Goal: Information Seeking & Learning: Learn about a topic

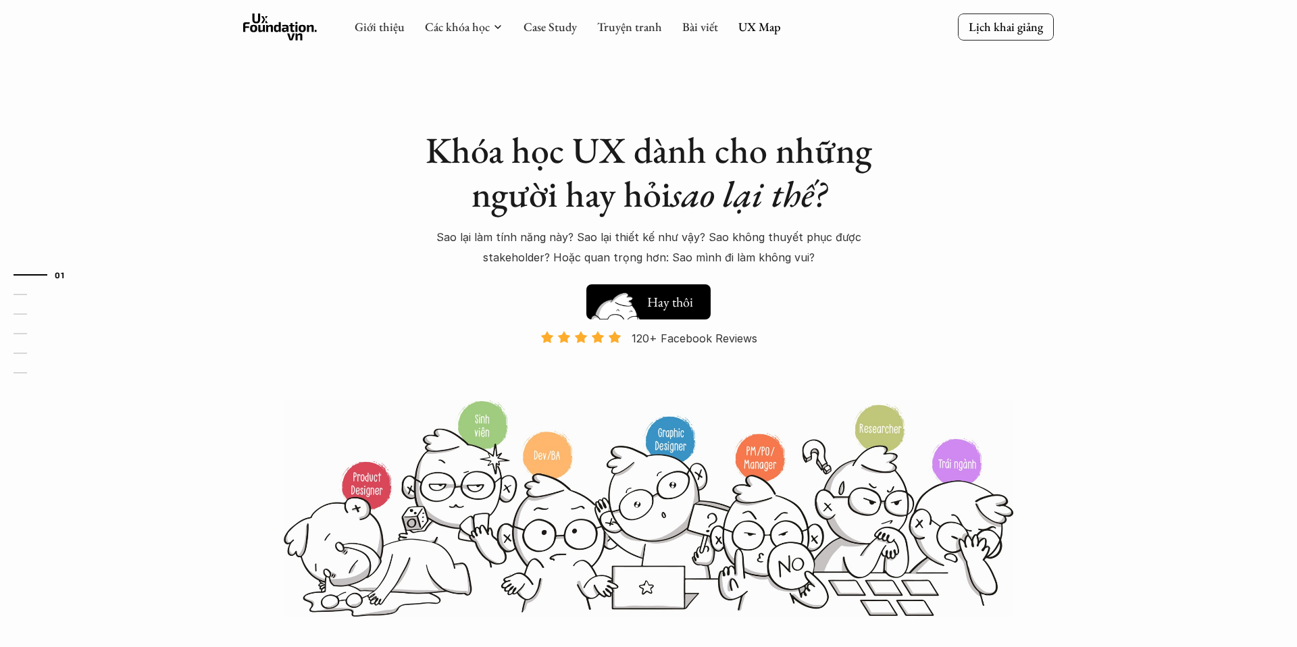
click at [675, 294] on h5 "Hay thôi" at bounding box center [670, 301] width 46 height 19
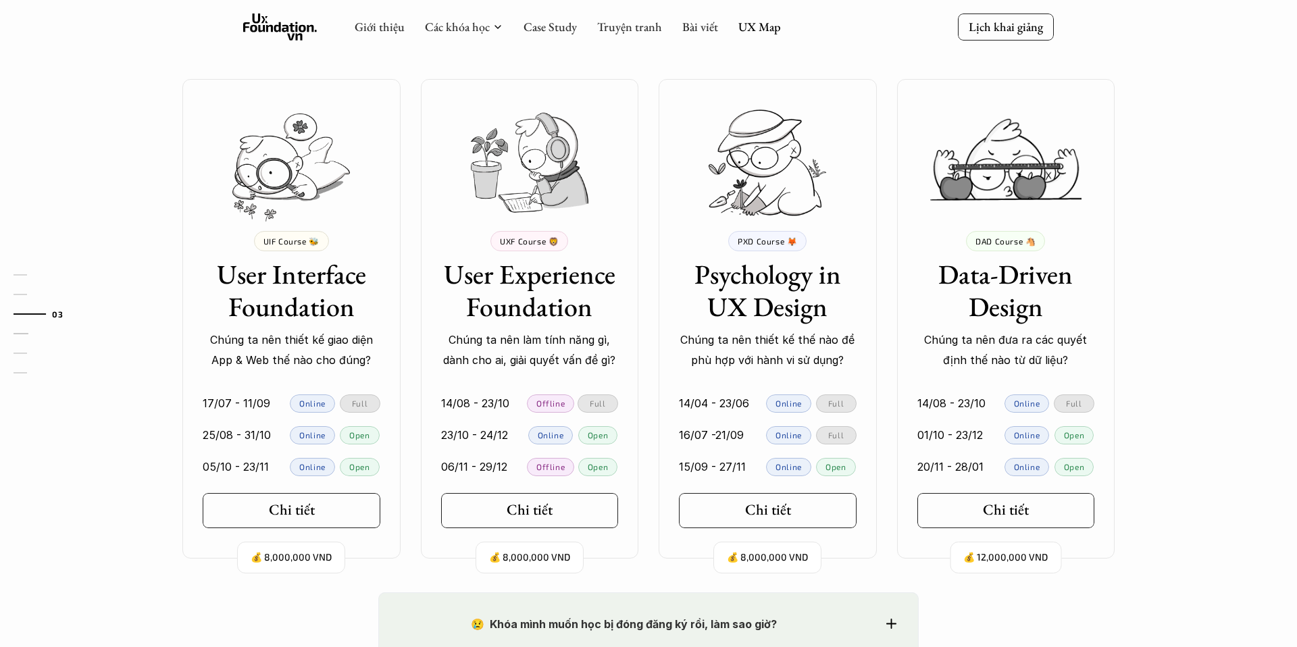
scroll to position [1168, 0]
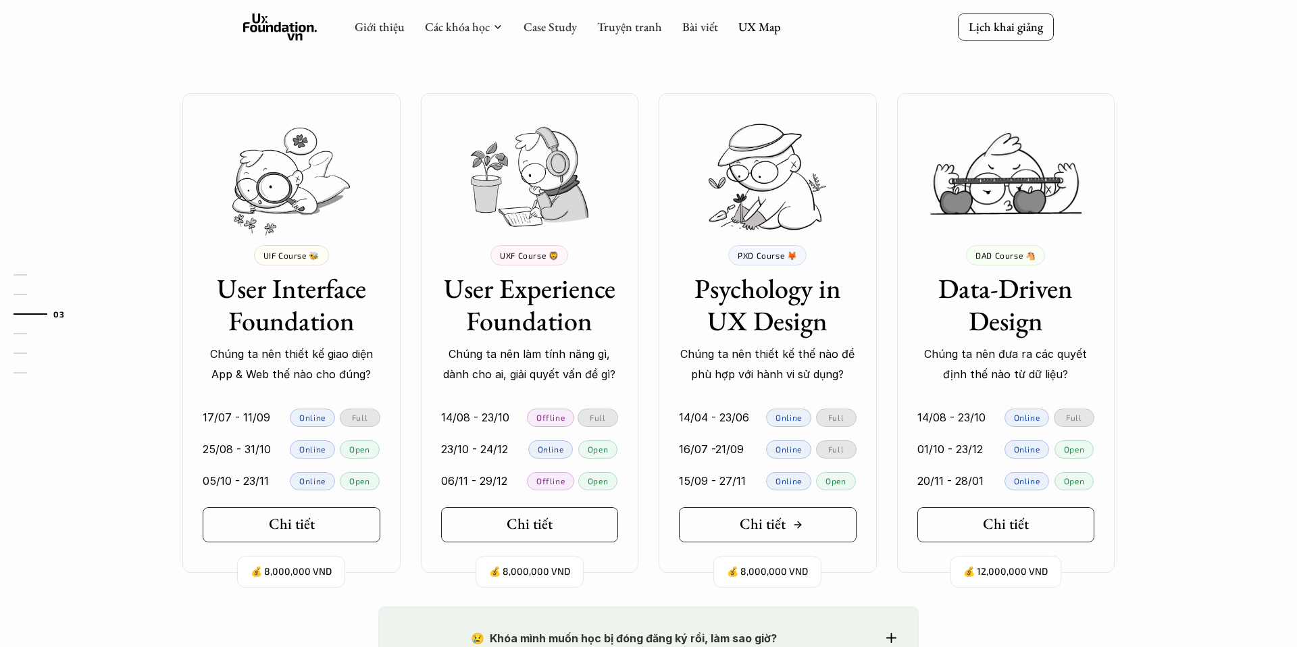
click at [768, 528] on h5 "Chi tiết" at bounding box center [763, 524] width 46 height 18
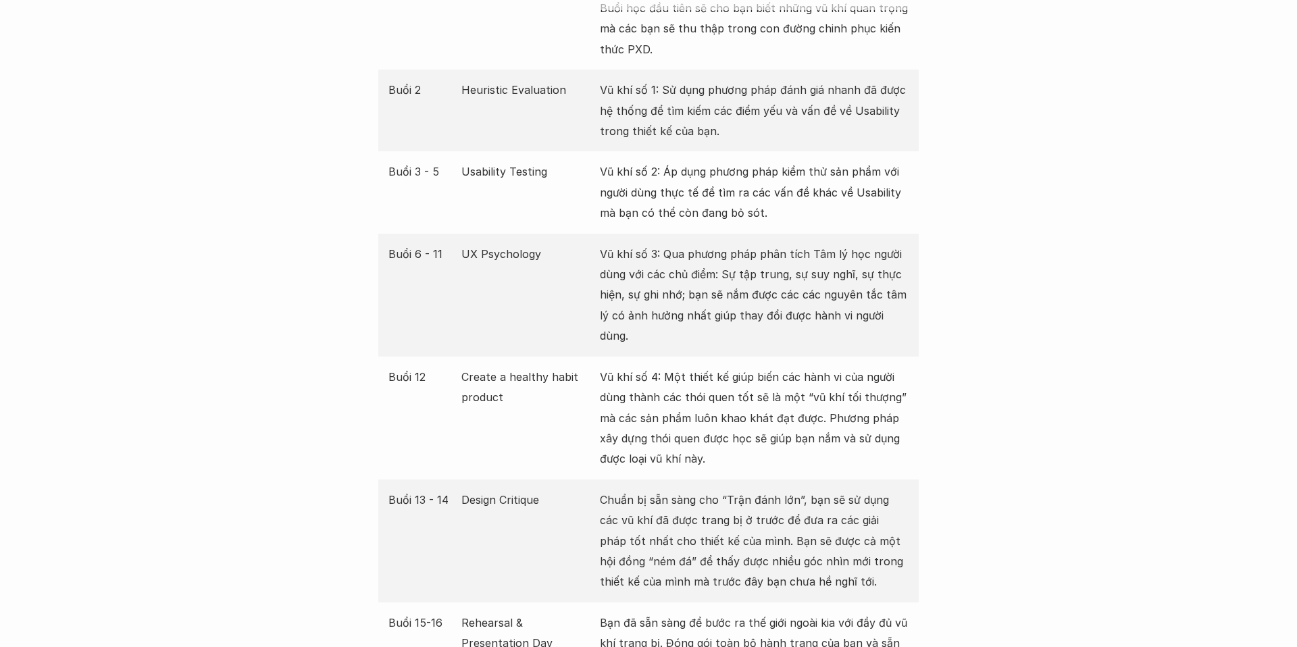
scroll to position [2672, 0]
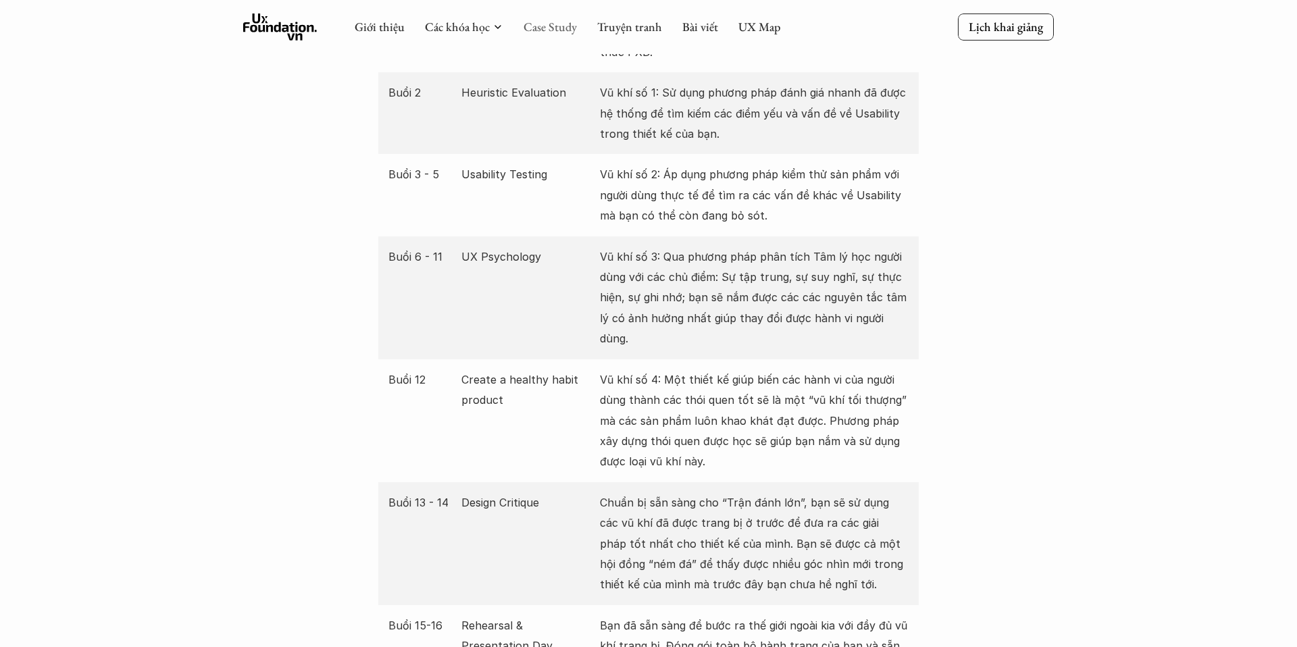
click at [555, 25] on link "Case Study" at bounding box center [549, 27] width 53 height 16
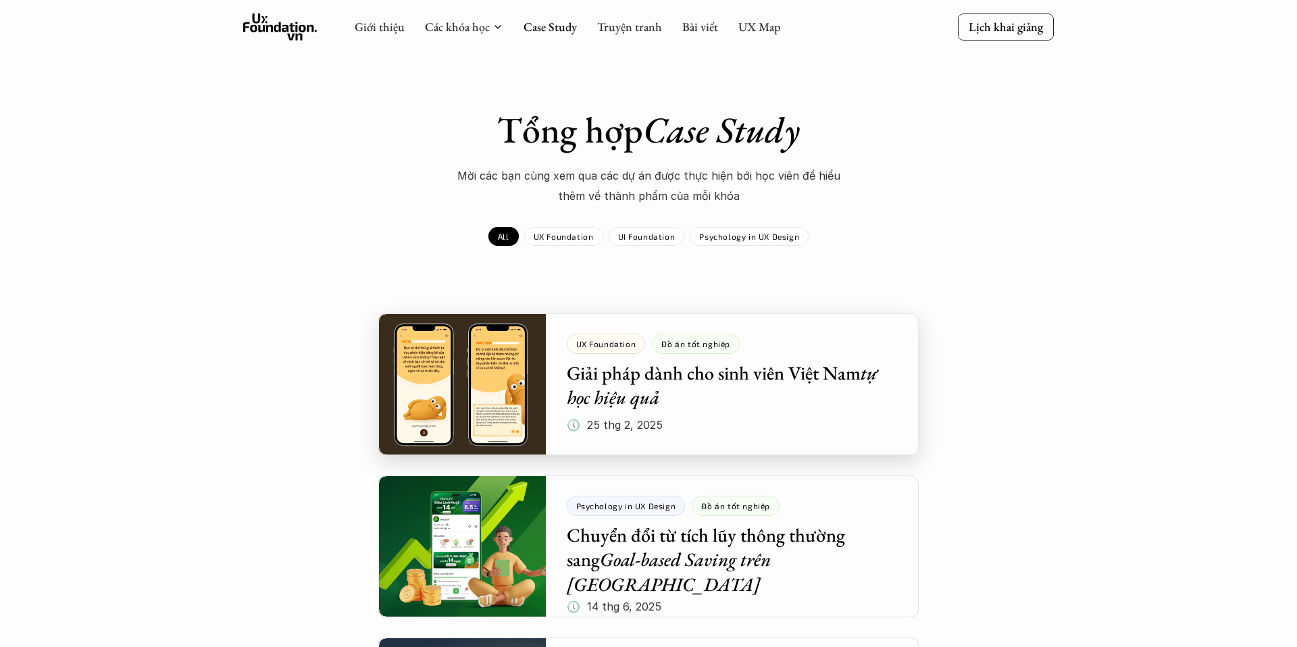
click at [690, 382] on div at bounding box center [648, 384] width 540 height 142
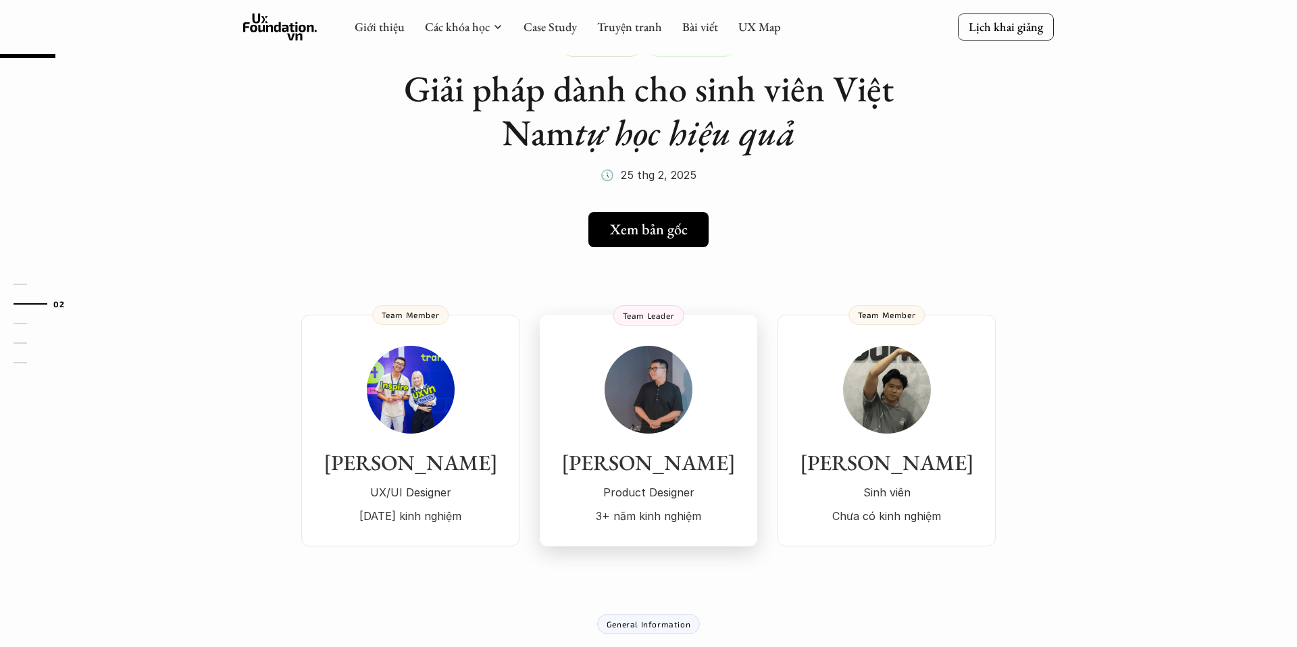
scroll to position [66, 0]
click at [621, 222] on h5 "Xem bản gốc" at bounding box center [644, 229] width 78 height 18
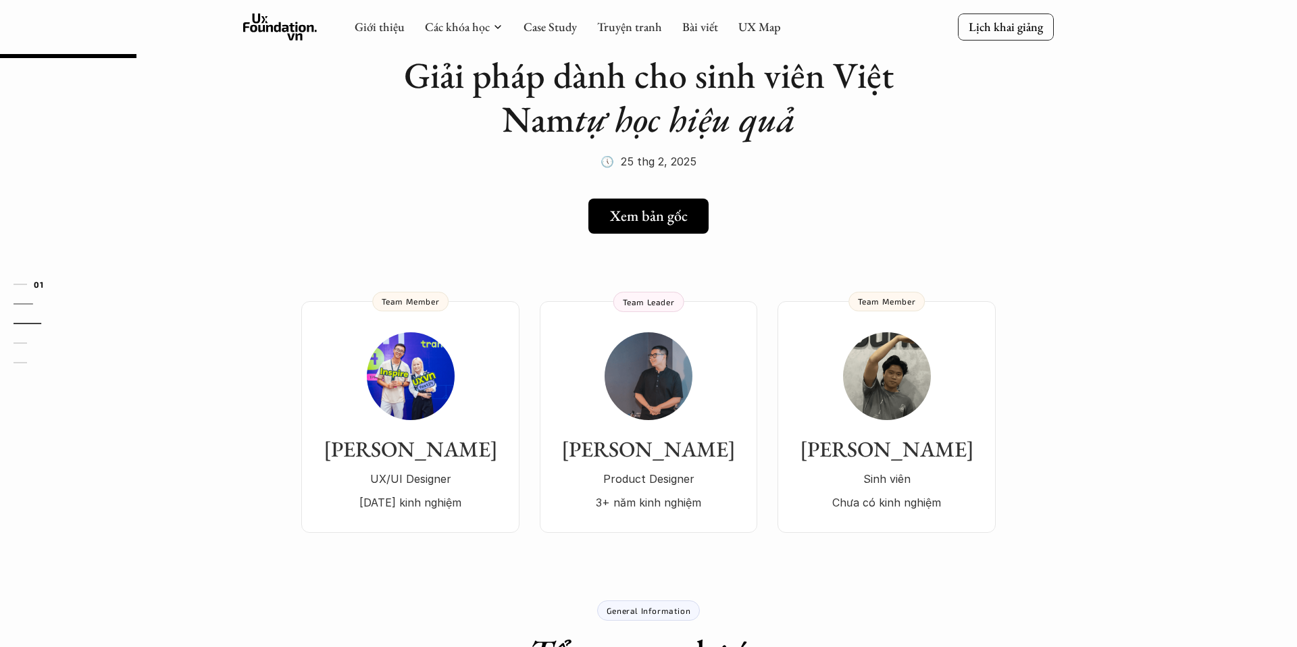
scroll to position [0, 0]
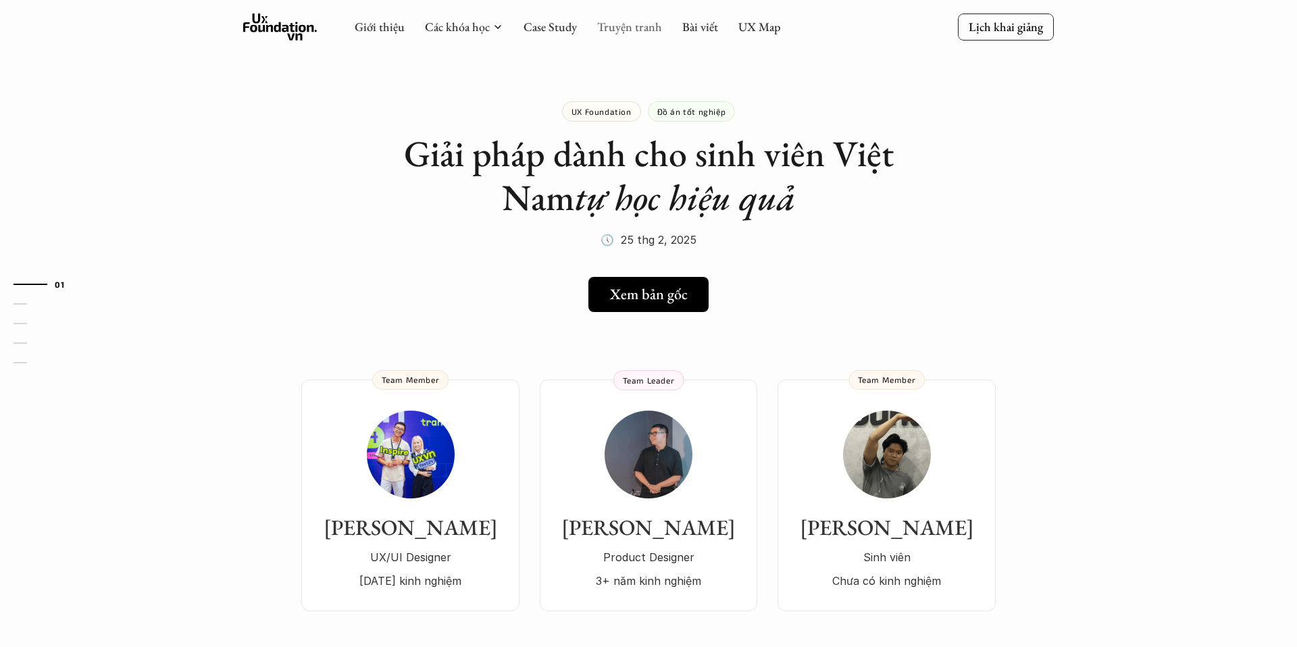
click at [643, 28] on link "Truyện tranh" at bounding box center [629, 27] width 65 height 16
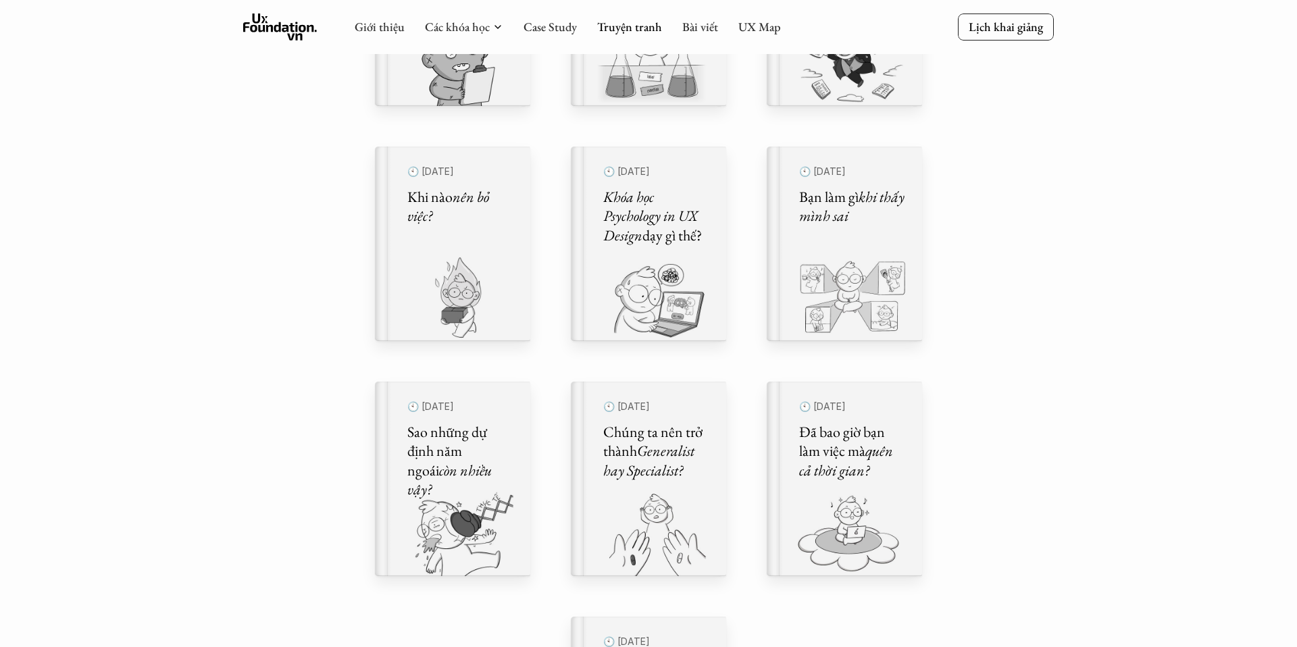
scroll to position [571, 0]
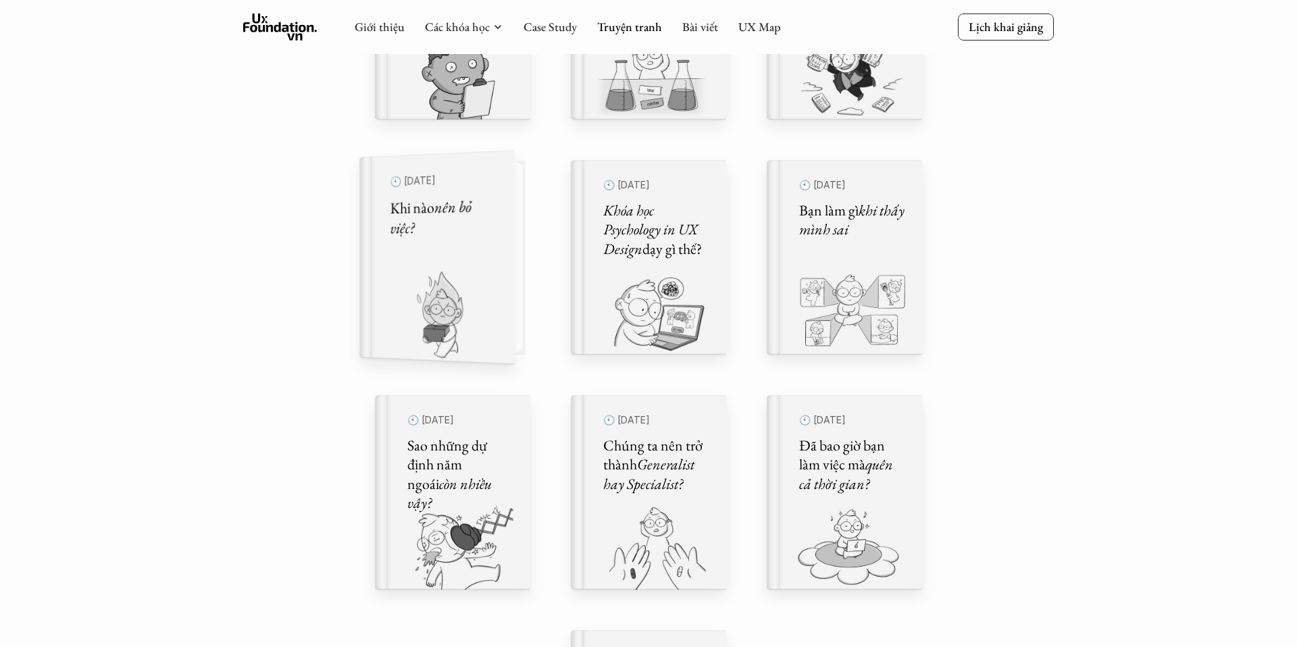
click at [475, 245] on div "🕙 [DATE] Khi nào nên bỏ việc?" at bounding box center [443, 258] width 107 height 178
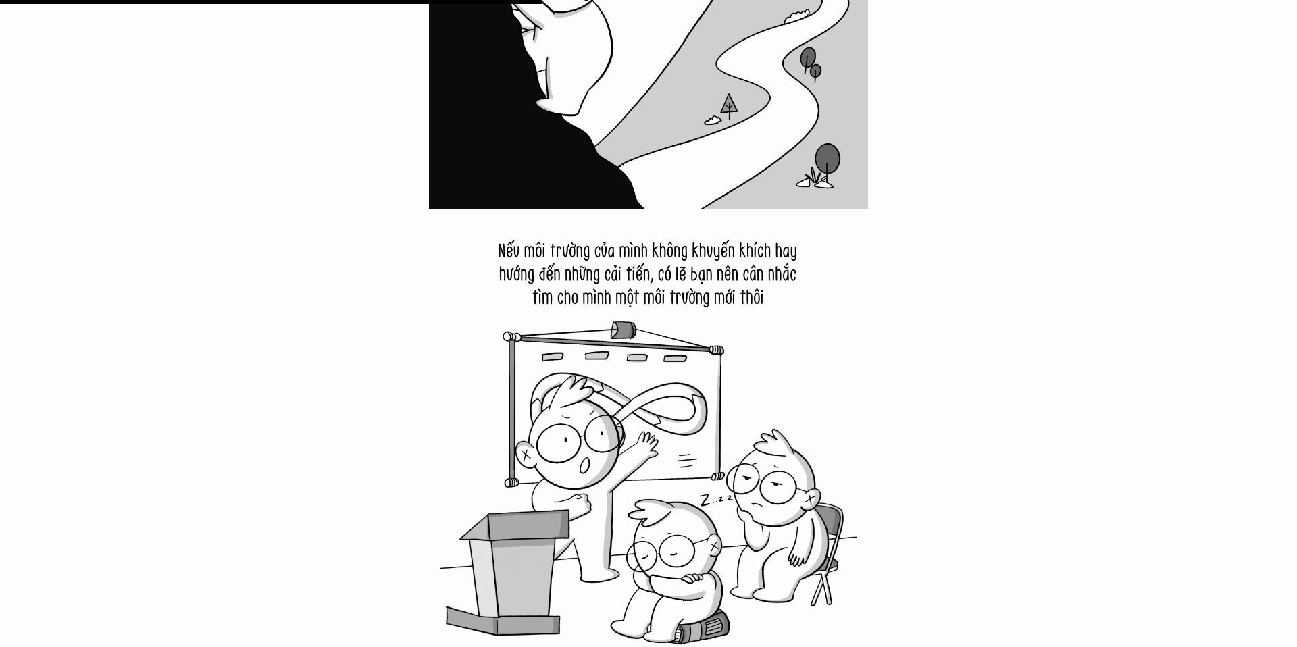
scroll to position [6624, 0]
